Goal: Obtain resource: Download file/media

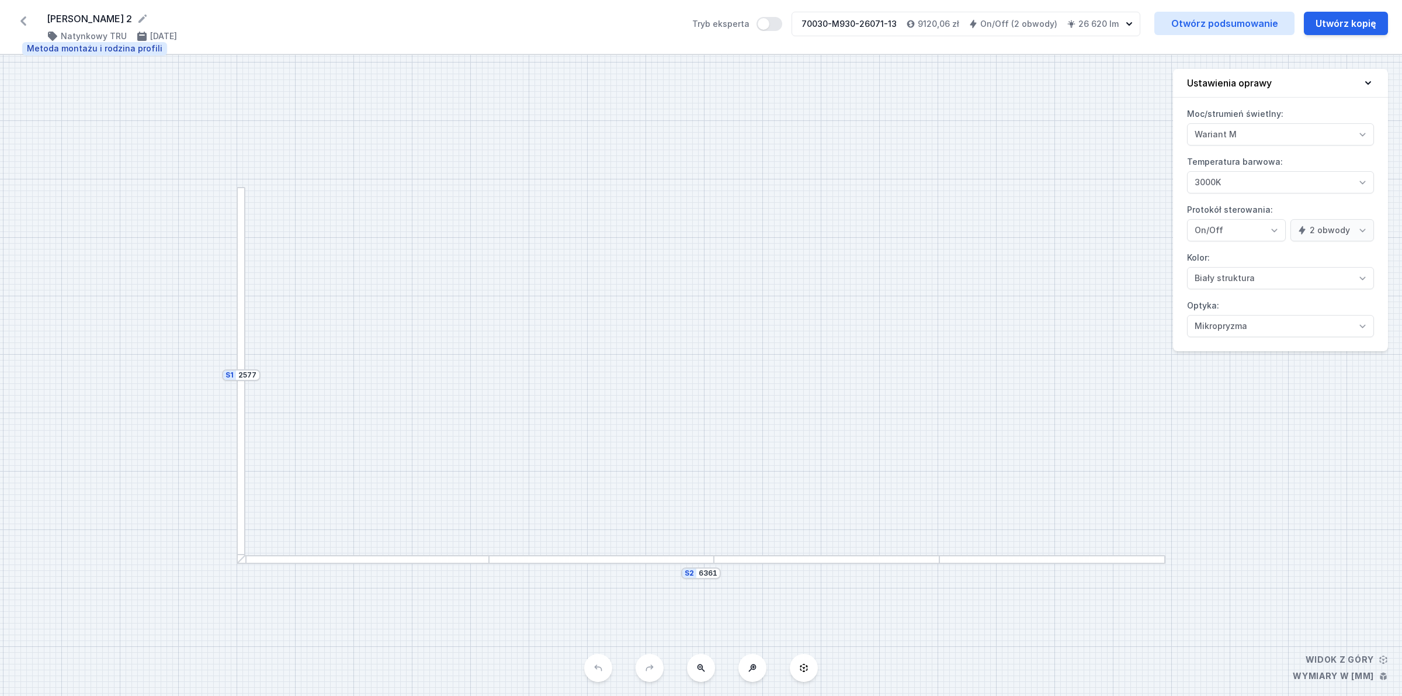
select select "M"
select select "3000"
select select "true"
click at [36, 19] on div "[PERSON_NAME] 2 ( 11797 /v 2 ) Natynkowy TRU [DATE] Tryb eksperta 70030-M930-26…" at bounding box center [701, 27] width 1402 height 54
click at [28, 22] on icon at bounding box center [23, 21] width 19 height 19
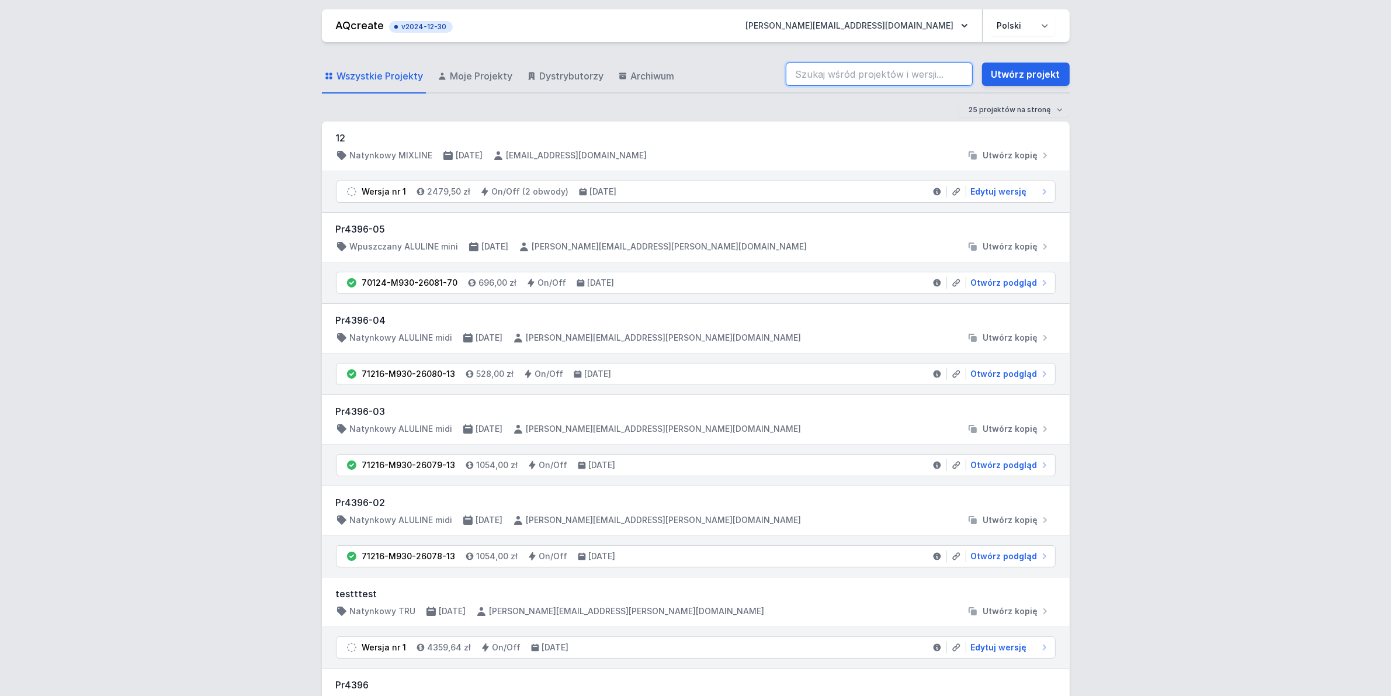
click at [831, 68] on input "search" at bounding box center [879, 73] width 187 height 23
type input "70201-M930-24974-12"
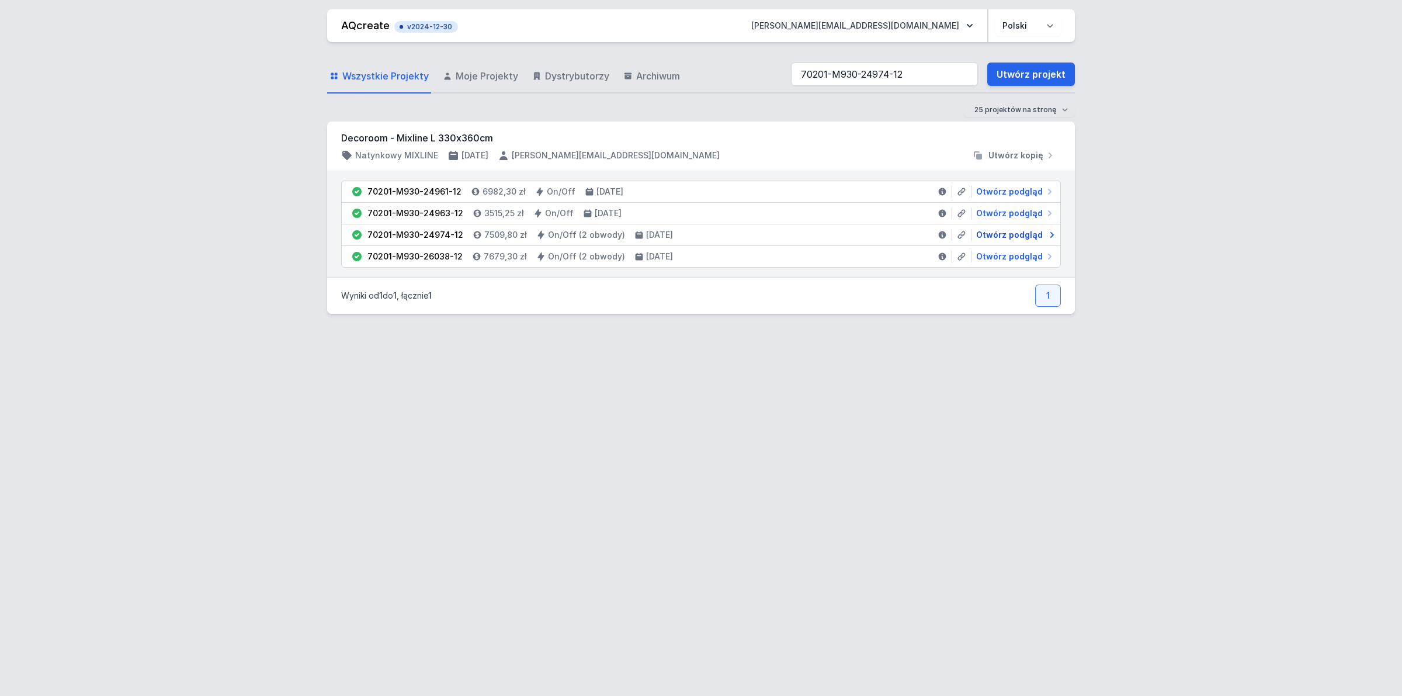
click at [1017, 235] on span "Otwórz podgląd" at bounding box center [1009, 235] width 67 height 12
select select "true"
select select "2"
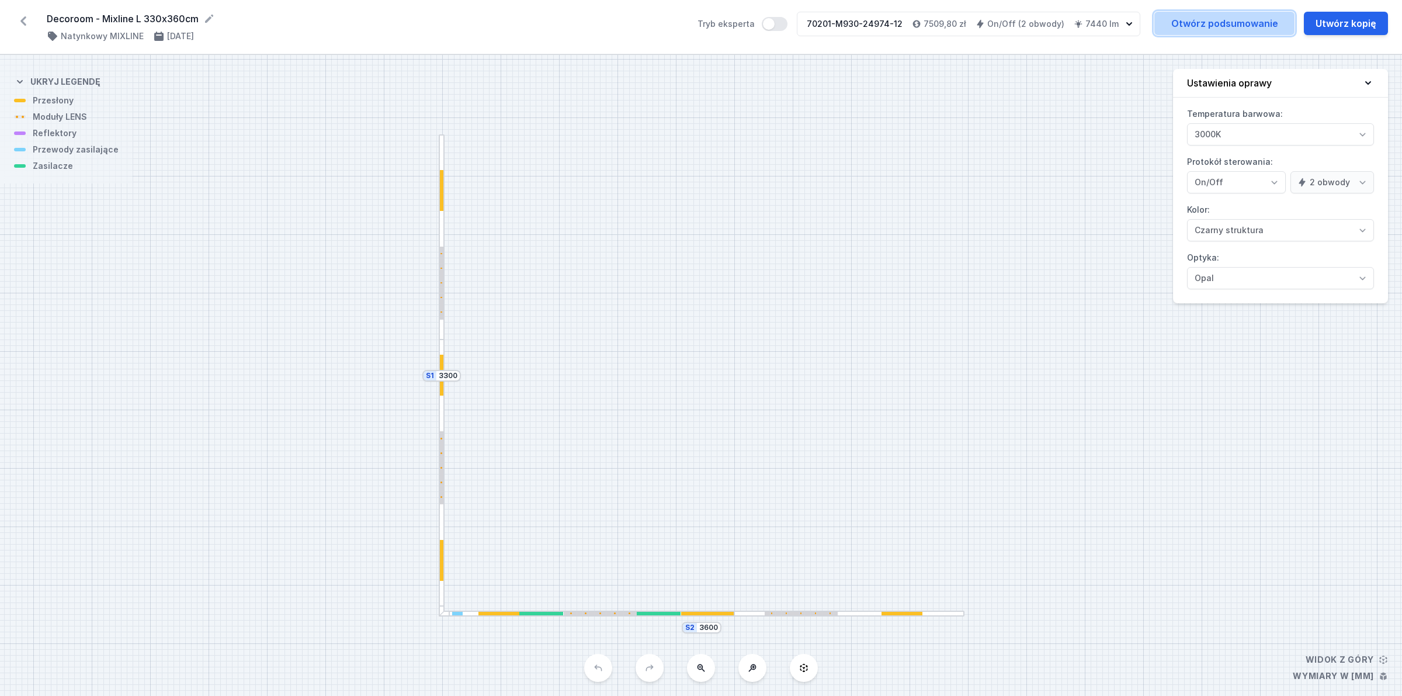
click at [1248, 23] on link "Otwórz podsumowanie" at bounding box center [1224, 23] width 140 height 23
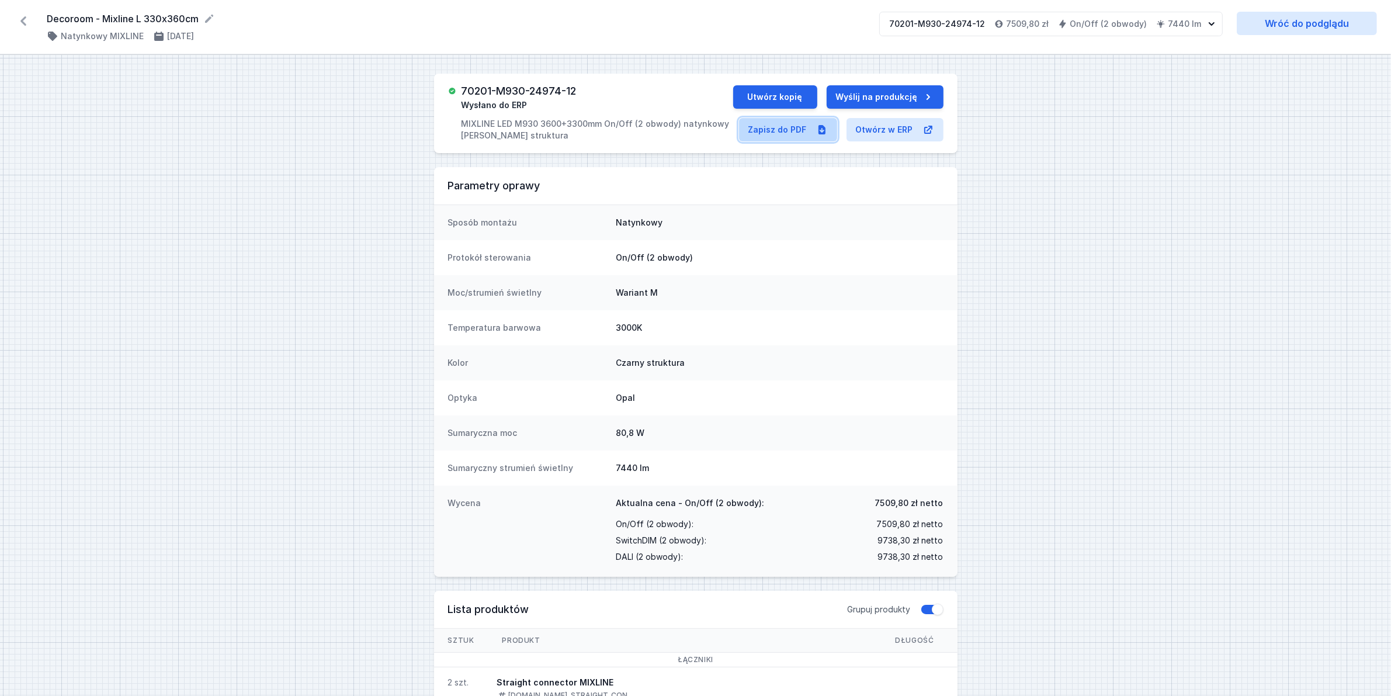
click at [764, 130] on link "Zapisz do PDF" at bounding box center [788, 129] width 98 height 23
